Goal: Information Seeking & Learning: Compare options

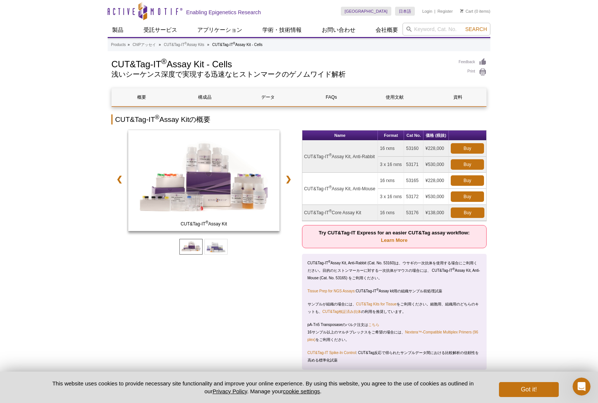
drag, startPoint x: 565, startPoint y: 84, endPoint x: 514, endPoint y: 3, distance: 95.5
drag, startPoint x: 426, startPoint y: 211, endPoint x: 442, endPoint y: 210, distance: 16.1
click at [442, 205] on td "¥530,000" at bounding box center [435, 197] width 25 height 16
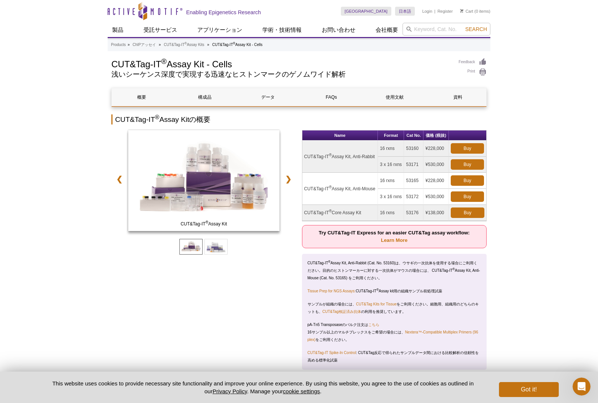
drag, startPoint x: 322, startPoint y: 209, endPoint x: 355, endPoint y: 221, distance: 34.8
click at [302, 197] on td "CUT&Tag-IT ® Assay Kit, Anti-Mouse" at bounding box center [340, 189] width 76 height 32
copy td "CUT&Tag-IT ® Assay Kit, Anti-Mouse"
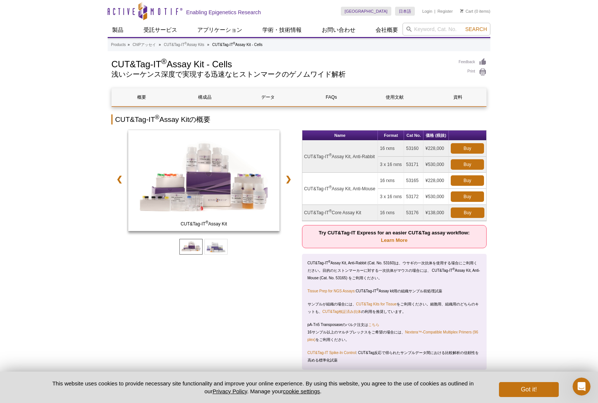
drag, startPoint x: 322, startPoint y: 207, endPoint x: 304, endPoint y: 199, distance: 18.9
click at [302, 199] on td "CUT&Tag-IT ® Assay Kit, Anti-Mouse" at bounding box center [340, 189] width 76 height 32
copy td "CUT&Tag-IT ® Assay Kit, Anti-Mouse"
click at [415, 189] on td "53165" at bounding box center [413, 181] width 19 height 16
click at [401, 205] on td "3 x 16 rxns" at bounding box center [391, 197] width 26 height 16
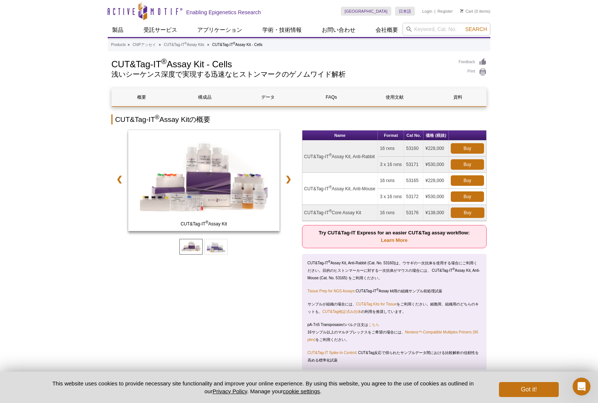
click at [409, 205] on td "53172" at bounding box center [413, 197] width 19 height 16
copy td "53172"
click at [419, 31] on input "search" at bounding box center [446, 29] width 88 height 13
paste input "H3K27ac"
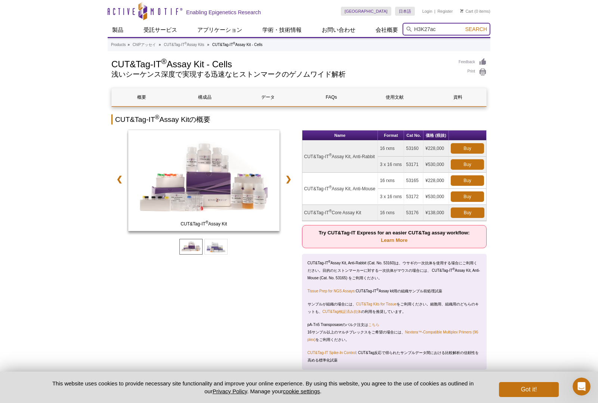
type input "H3K27ac"
click at [463, 26] on button "Search" at bounding box center [476, 29] width 26 height 7
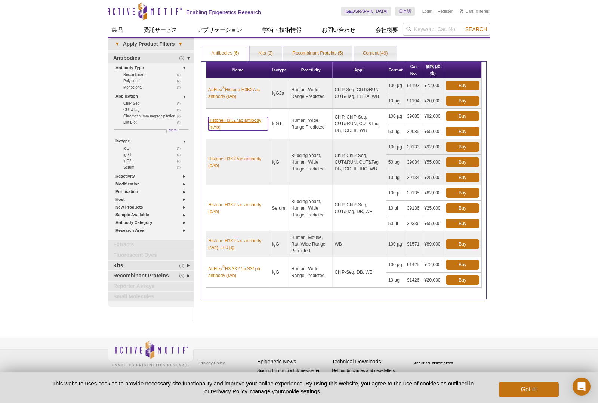
click at [226, 119] on link "Histone H3K27ac antibody (mAb)" at bounding box center [238, 123] width 60 height 13
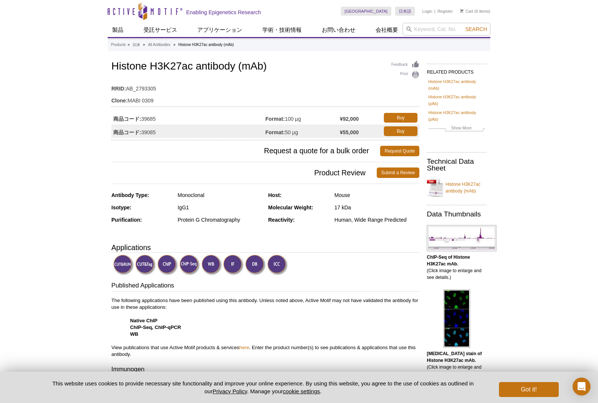
click at [267, 63] on h1 "Histone H3K27ac antibody (mAb)" at bounding box center [265, 66] width 308 height 13
drag, startPoint x: 266, startPoint y: 68, endPoint x: 107, endPoint y: 68, distance: 159.1
copy h1 "Histone H3K27ac antibody (mAb)"
click at [152, 133] on td "商品コード: 39085" at bounding box center [188, 130] width 154 height 13
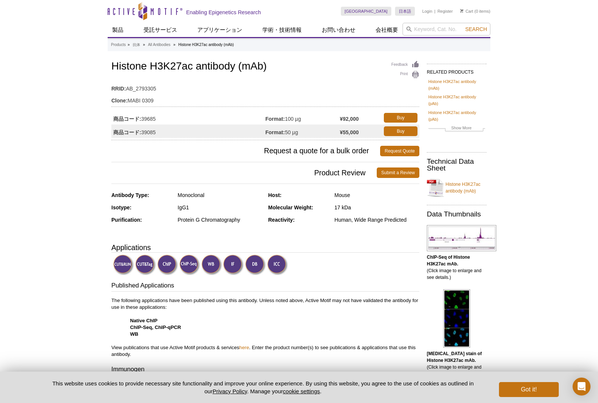
drag, startPoint x: 152, startPoint y: 133, endPoint x: 163, endPoint y: 137, distance: 11.2
click at [152, 133] on td "商品コード: 39085" at bounding box center [188, 130] width 154 height 13
click at [148, 118] on td "商品コード: 39685" at bounding box center [188, 117] width 154 height 13
copy td "39685"
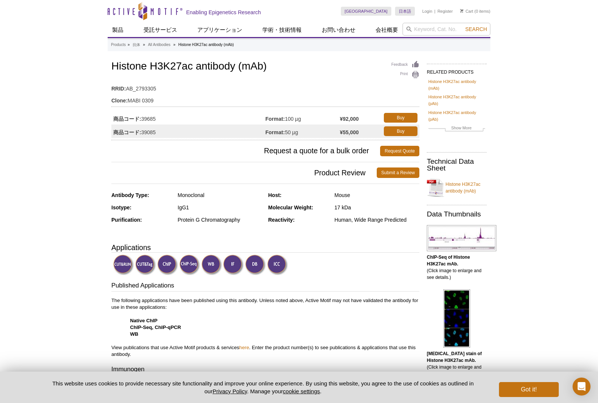
drag, startPoint x: 360, startPoint y: 120, endPoint x: 340, endPoint y: 120, distance: 20.5
click at [340, 120] on tr "商品コード: 39685 Format: 100 µg ¥92,000 Buy" at bounding box center [265, 117] width 308 height 13
copy tr "100 µg ¥92,000"
click at [355, 118] on strong "¥92,000" at bounding box center [348, 118] width 19 height 7
drag, startPoint x: 359, startPoint y: 118, endPoint x: 341, endPoint y: 120, distance: 17.7
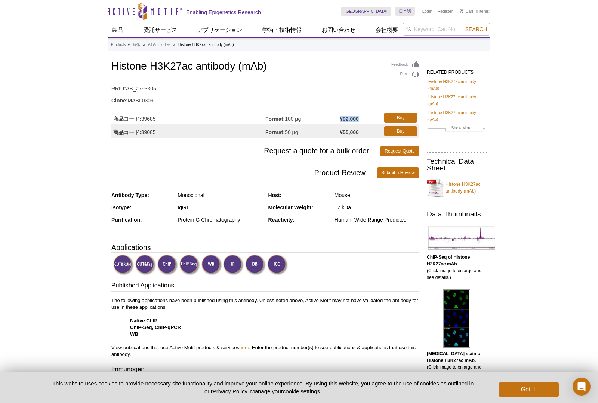
click at [341, 120] on strong "¥92,000" at bounding box center [348, 118] width 19 height 7
copy strong "¥92,000"
drag, startPoint x: 422, startPoint y: 25, endPoint x: 429, endPoint y: 29, distance: 8.9
click at [422, 25] on input "search" at bounding box center [446, 29] width 88 height 13
paste input "H3K4me1"
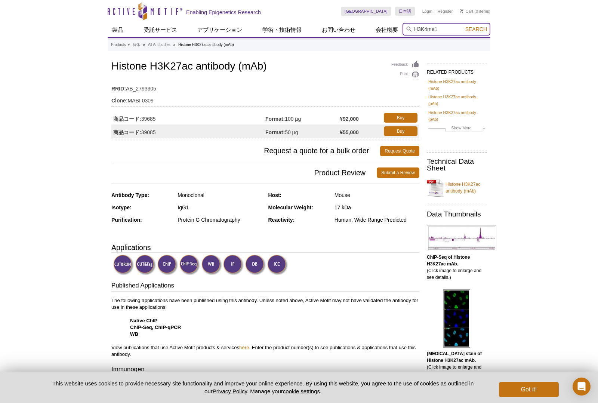
type input "H3K4me1"
click at [463, 26] on button "Search" at bounding box center [476, 29] width 26 height 7
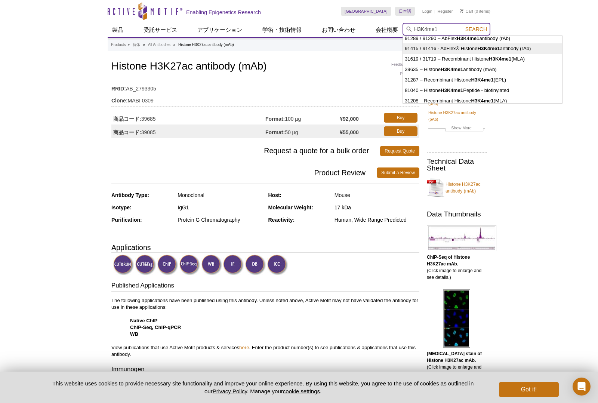
scroll to position [37, 0]
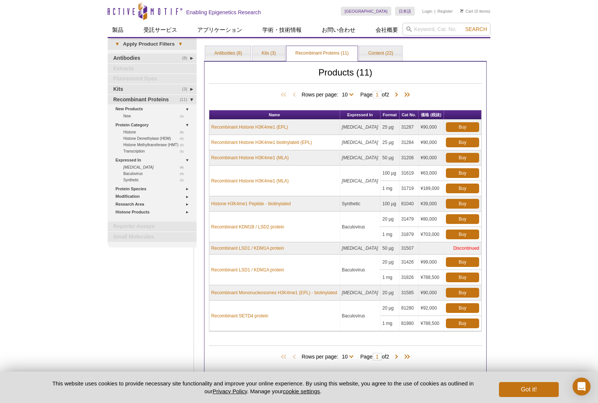
click at [559, 131] on div "Active Motif Logo Enabling Epigenetics Research 0 Search Skip to content Active…" at bounding box center [299, 229] width 598 height 459
drag, startPoint x: 421, startPoint y: 31, endPoint x: 435, endPoint y: 37, distance: 15.4
click at [421, 31] on input "search" at bounding box center [446, 29] width 88 height 13
paste input "H3K4me1"
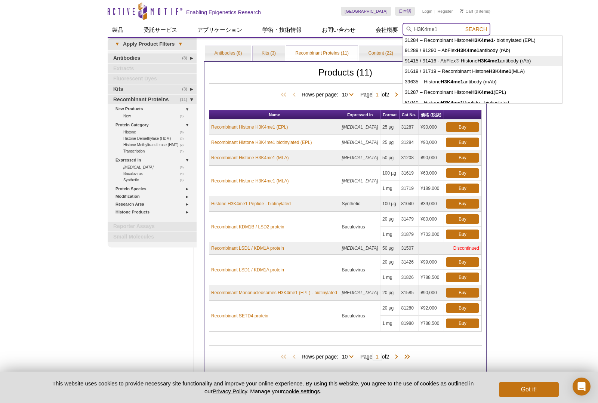
scroll to position [37, 0]
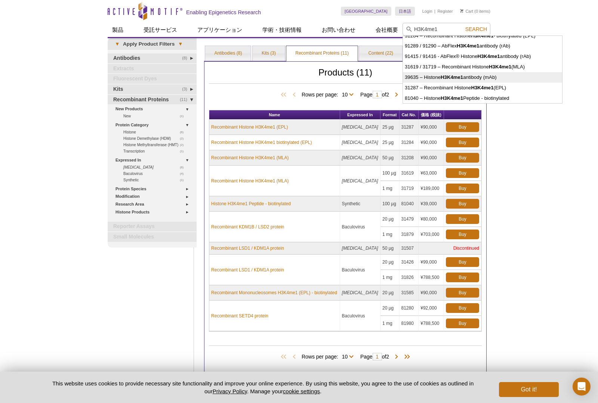
click at [443, 77] on strong "H3K4me1" at bounding box center [451, 77] width 22 height 6
type input "39635 – Histone H3K4me1 antibody (mAb)"
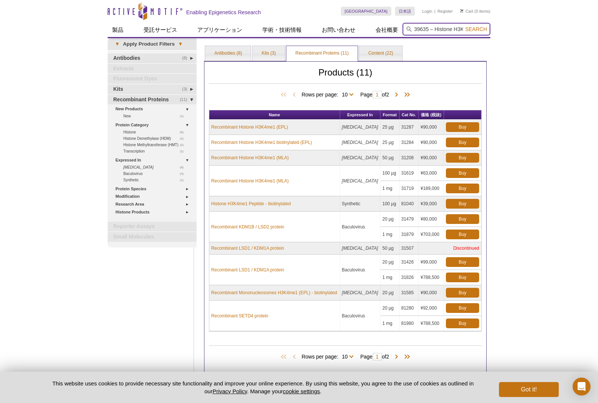
scroll to position [0, 51]
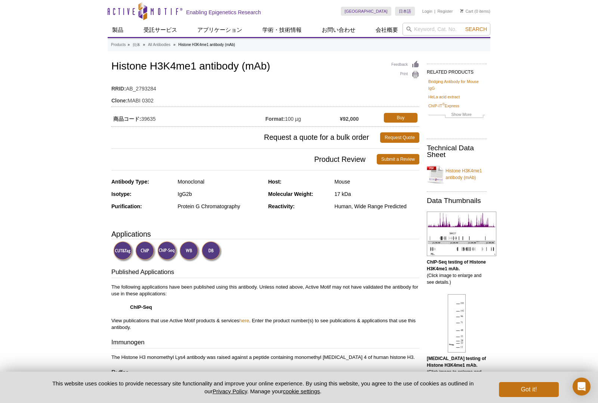
click at [359, 211] on div "Reactivity: Human, Wide Range Predicted" at bounding box center [343, 209] width 151 height 12
click at [273, 106] on table "RRID: AB_2793284 Clone: MABI 0302" at bounding box center [265, 93] width 308 height 28
click at [153, 119] on td "商品コード: 39635" at bounding box center [188, 117] width 154 height 13
drag, startPoint x: 153, startPoint y: 119, endPoint x: 190, endPoint y: 130, distance: 39.5
click at [153, 119] on td "商品コード: 39635" at bounding box center [188, 117] width 154 height 13
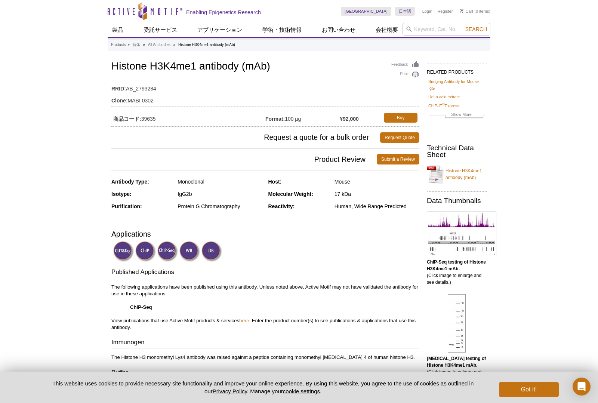
click at [172, 68] on h1 "Histone H3K4me1 antibody (mAb)" at bounding box center [265, 66] width 308 height 13
copy h1 "Histone H3K4me1 antibody (mAb)"
click at [145, 118] on td "商品コード: 39635" at bounding box center [188, 117] width 154 height 13
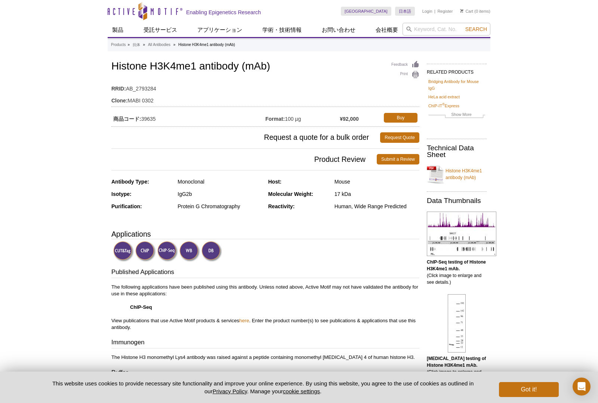
click at [145, 118] on td "商品コード: 39635" at bounding box center [188, 117] width 154 height 13
copy td "39635"
click at [428, 30] on input "search" at bounding box center [446, 29] width 88 height 13
paste input "39685"
type input "39685"
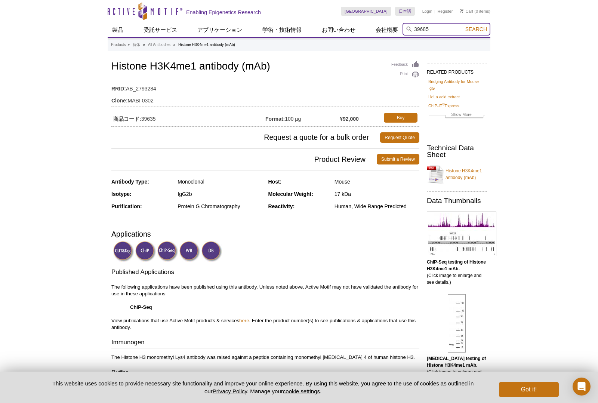
click at [463, 26] on button "Search" at bounding box center [476, 29] width 26 height 7
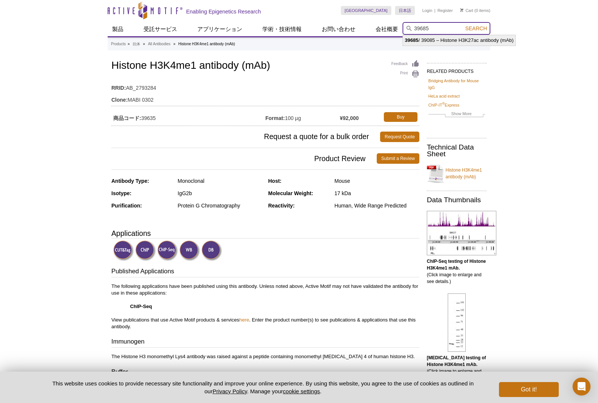
scroll to position [2, 0]
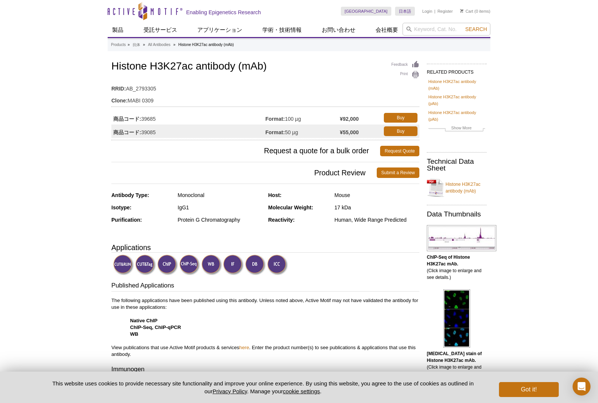
click at [345, 196] on div "Mouse" at bounding box center [376, 195] width 85 height 7
click at [438, 29] on input "search" at bounding box center [446, 29] width 88 height 13
paste input "H3K27me3"
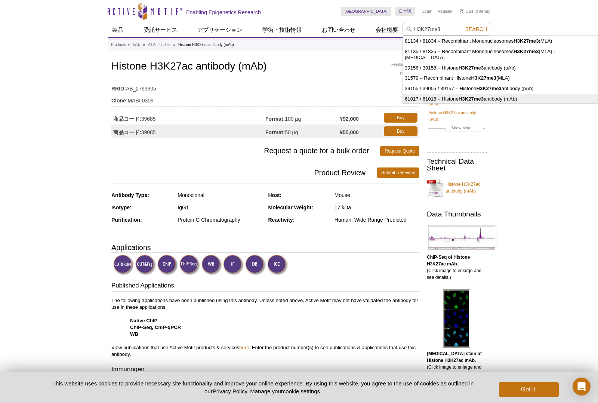
click at [472, 96] on strong "H3K27me3" at bounding box center [470, 99] width 25 height 6
type input "61017 / 61018 – Histone H3K27me3 antibody (mAb)"
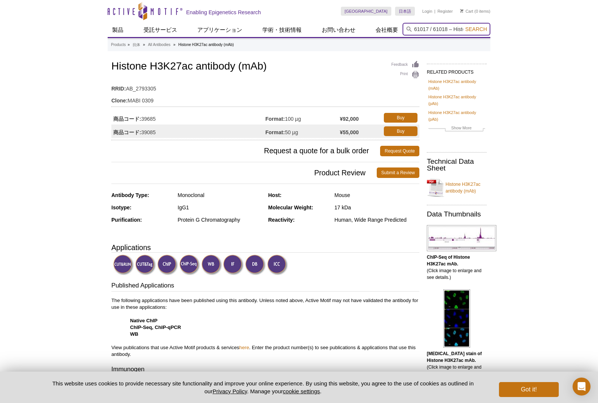
scroll to position [0, 72]
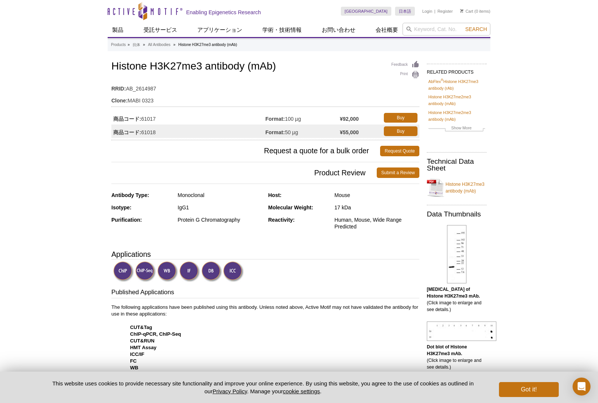
click at [153, 119] on td "商品コード: 61017" at bounding box center [188, 117] width 154 height 13
drag, startPoint x: 153, startPoint y: 119, endPoint x: 169, endPoint y: 121, distance: 16.2
click at [153, 119] on td "商品コード: 61017" at bounding box center [188, 117] width 154 height 13
copy td "61017"
click at [199, 68] on h1 "Histone H3K27me3 antibody (mAb)" at bounding box center [265, 66] width 308 height 13
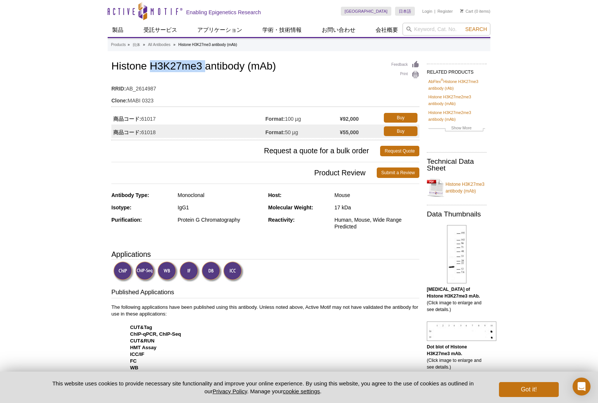
click at [199, 68] on h1 "Histone H3K27me3 antibody (mAb)" at bounding box center [265, 66] width 308 height 13
copy h1 "Histone H3K27me3 antibody (mAb)"
click at [431, 29] on input "search" at bounding box center [446, 29] width 88 height 13
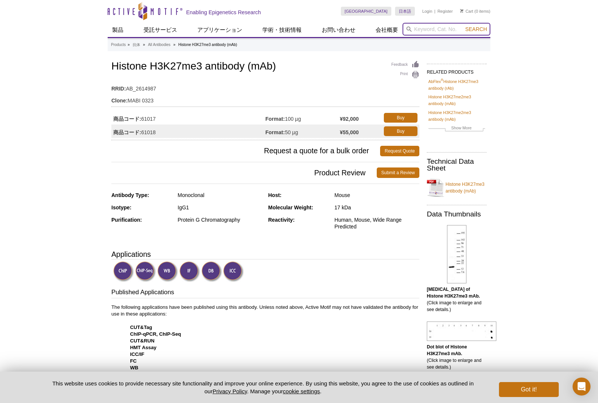
paste input "53172"
type input "53172"
click at [463, 26] on button "Search" at bounding box center [476, 29] width 26 height 7
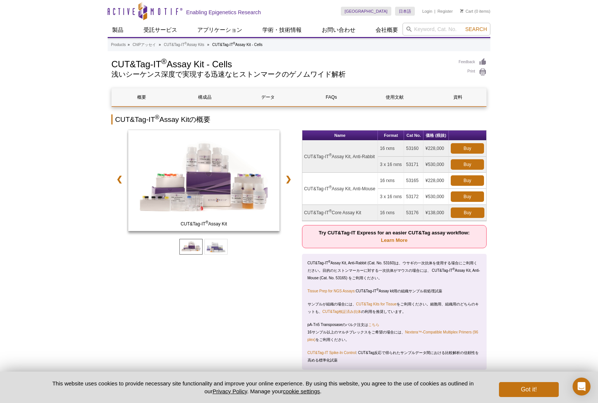
click at [357, 205] on td "CUT&Tag-IT ® Assay Kit, Anti-Mouse" at bounding box center [340, 189] width 76 height 32
click at [395, 205] on td "3 x 16 rxns" at bounding box center [391, 197] width 26 height 16
drag, startPoint x: 442, startPoint y: 211, endPoint x: 424, endPoint y: 212, distance: 18.0
click at [424, 205] on td "¥530,000" at bounding box center [435, 197] width 25 height 16
copy td "¥530,000"
